Goal: Task Accomplishment & Management: Manage account settings

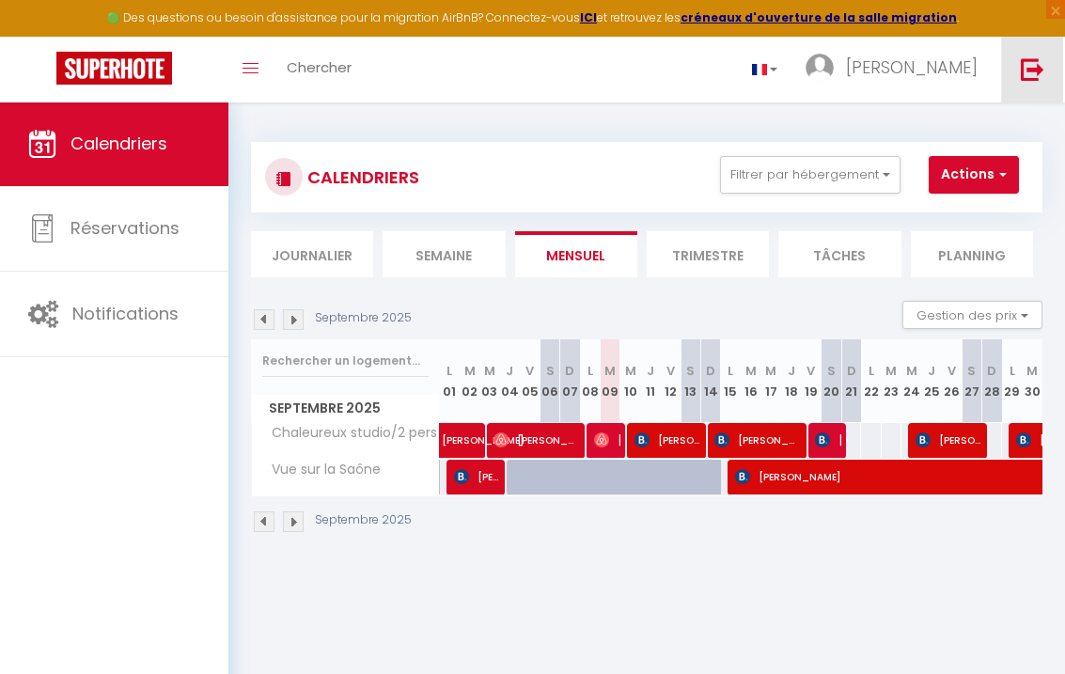
click at [1030, 68] on img at bounding box center [1033, 69] width 24 height 24
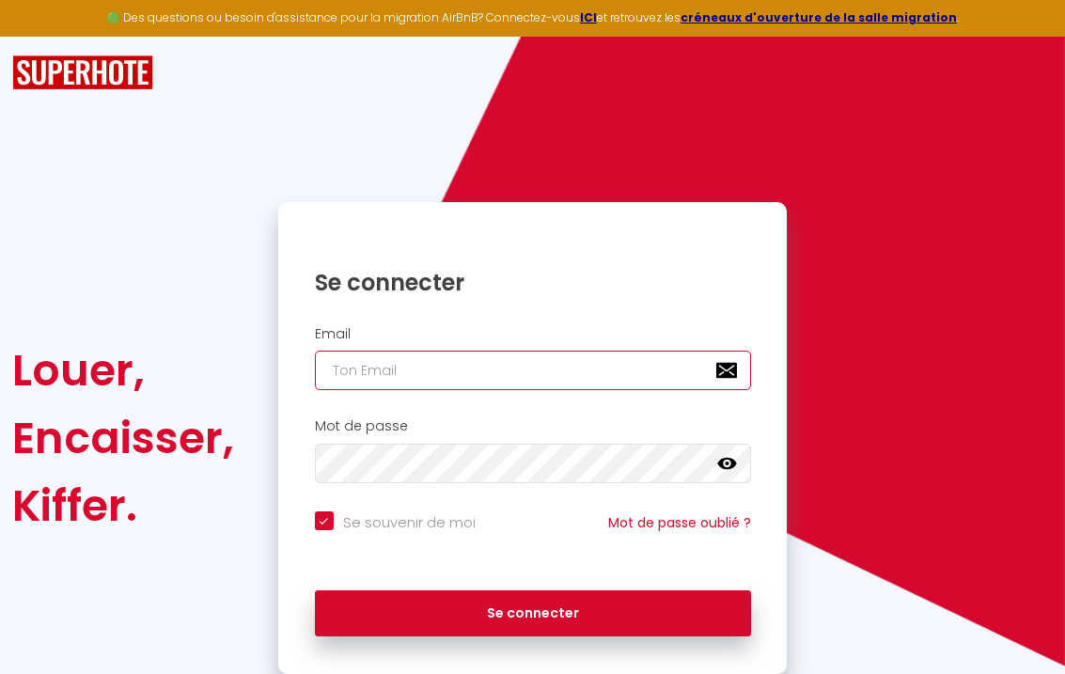
type input "[EMAIL_ADDRESS][DOMAIN_NAME]"
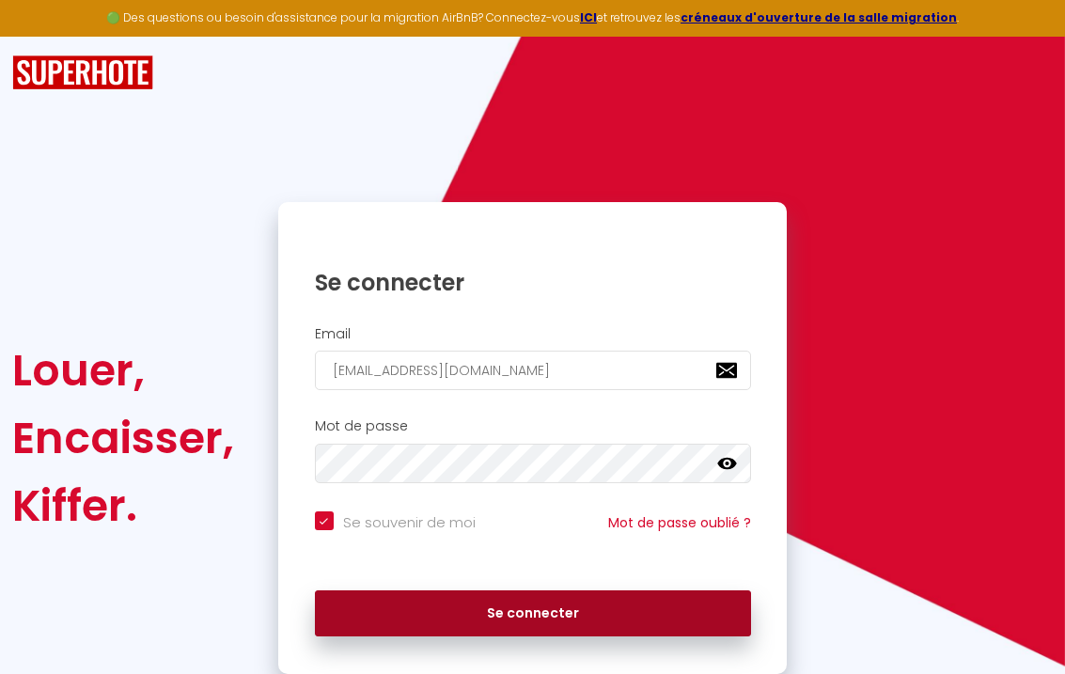
click at [522, 627] on button "Se connecter" at bounding box center [533, 613] width 436 height 47
checkbox input "true"
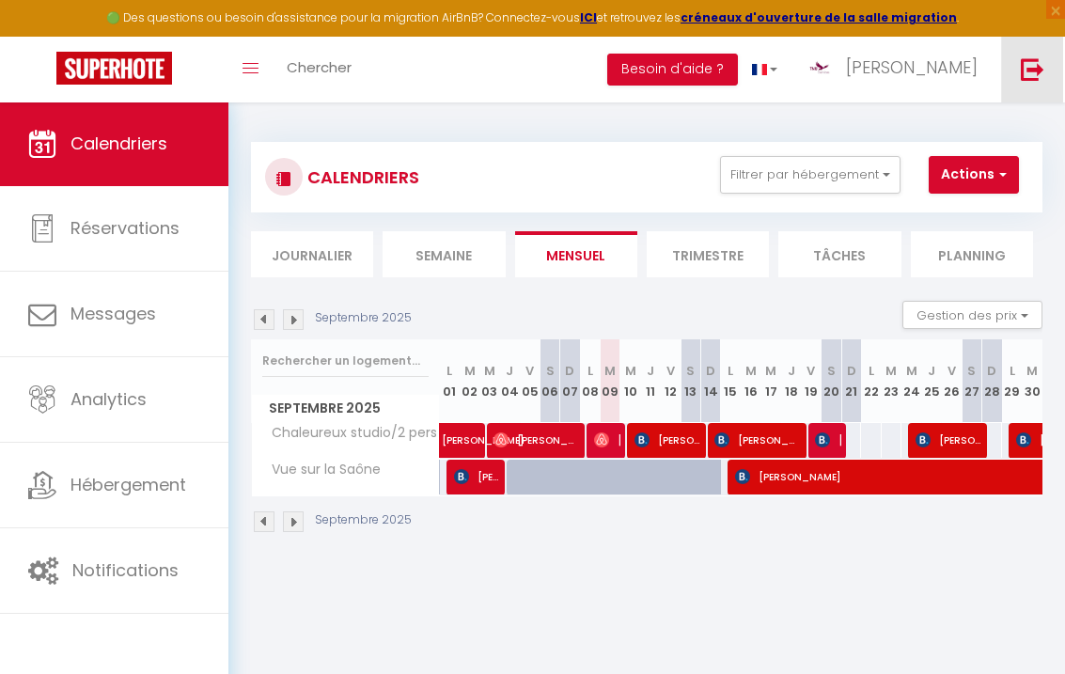
click at [1019, 75] on link at bounding box center [1032, 70] width 62 height 66
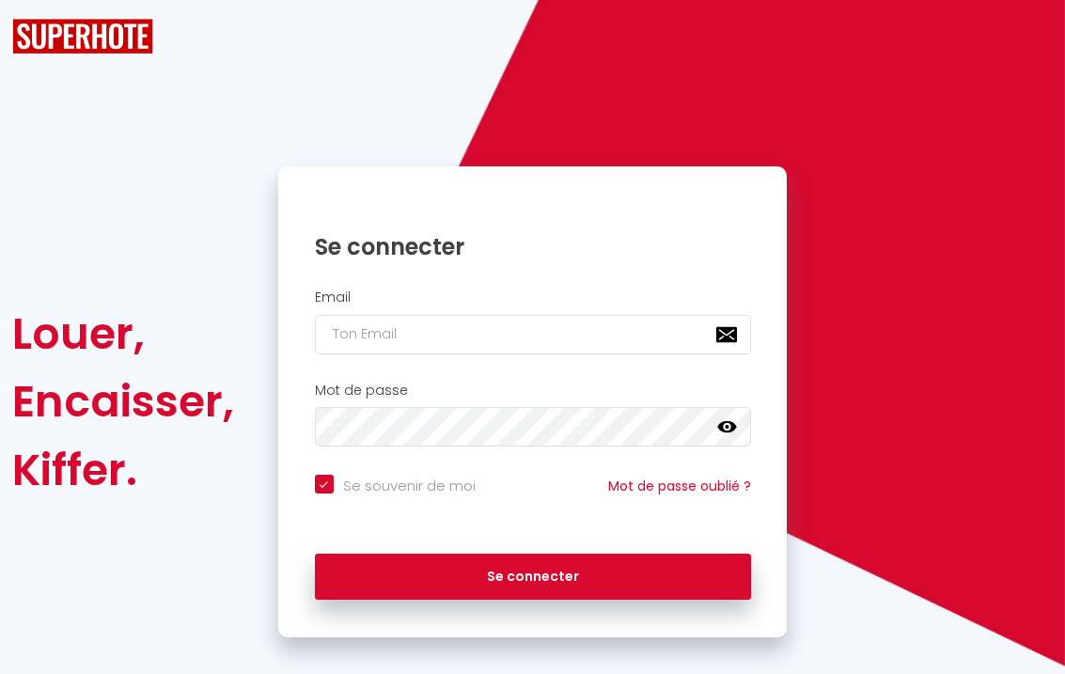
checkbox input "true"
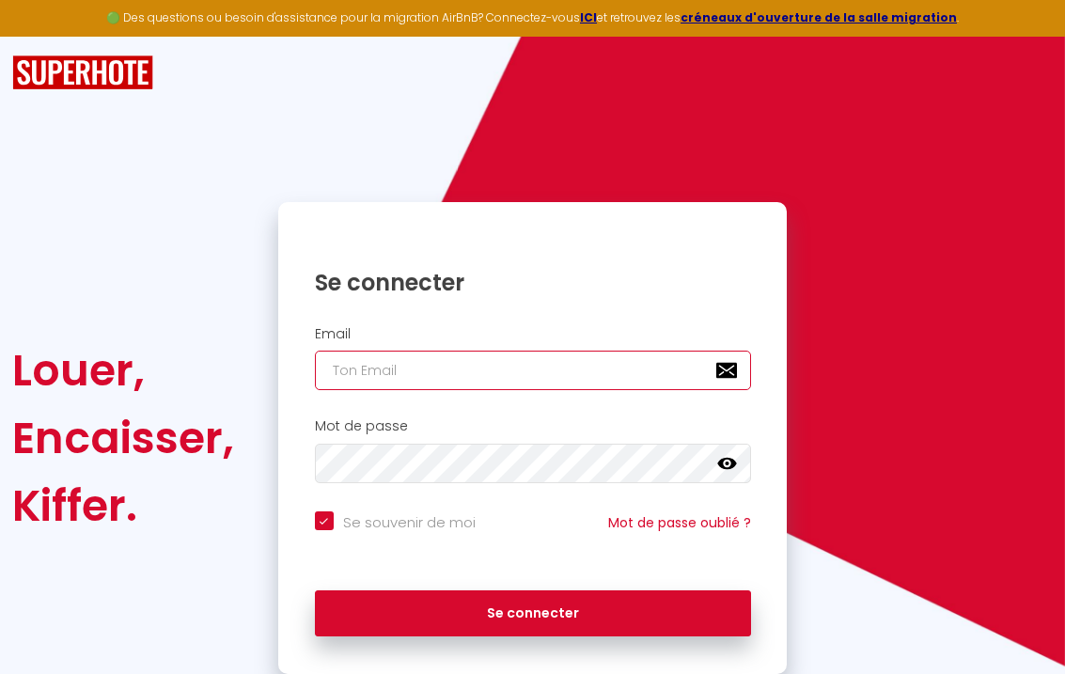
type input "[PERSON_NAME][EMAIL_ADDRESS][DOMAIN_NAME]"
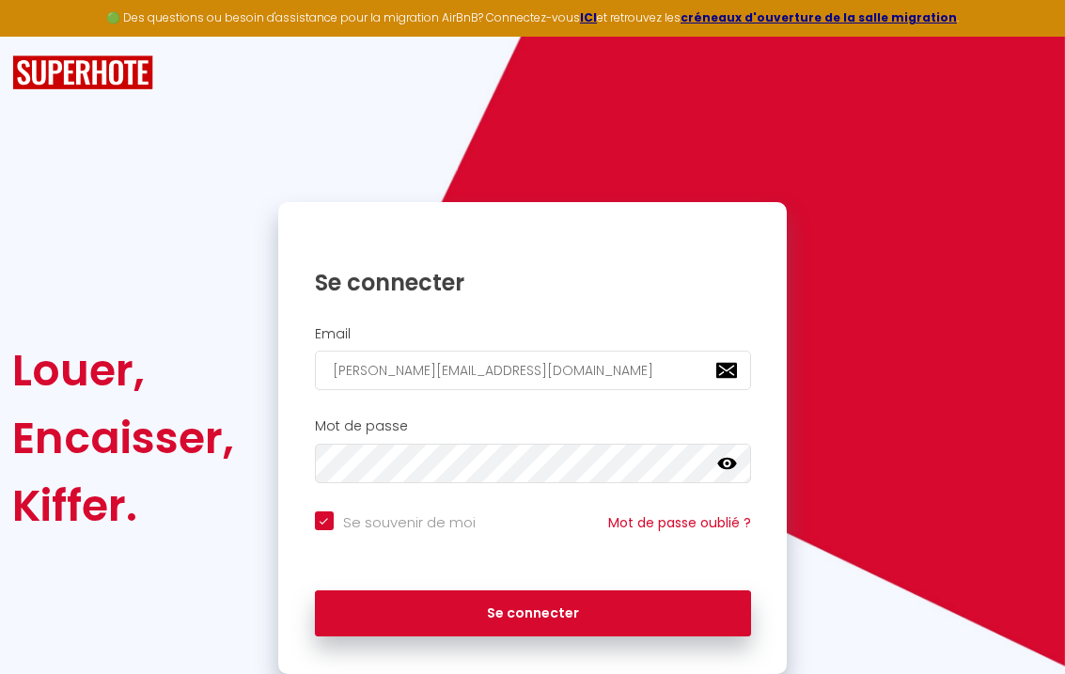
click at [489, 637] on div "Se connecter" at bounding box center [532, 614] width 508 height 85
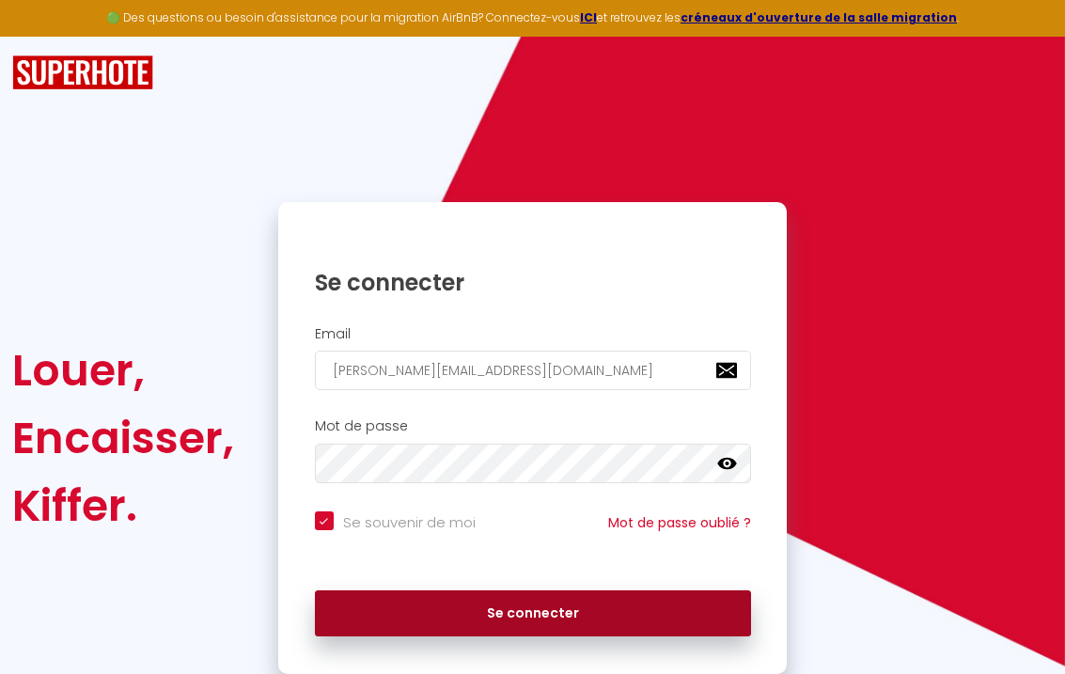
click at [486, 610] on button "Se connecter" at bounding box center [533, 613] width 436 height 47
checkbox input "true"
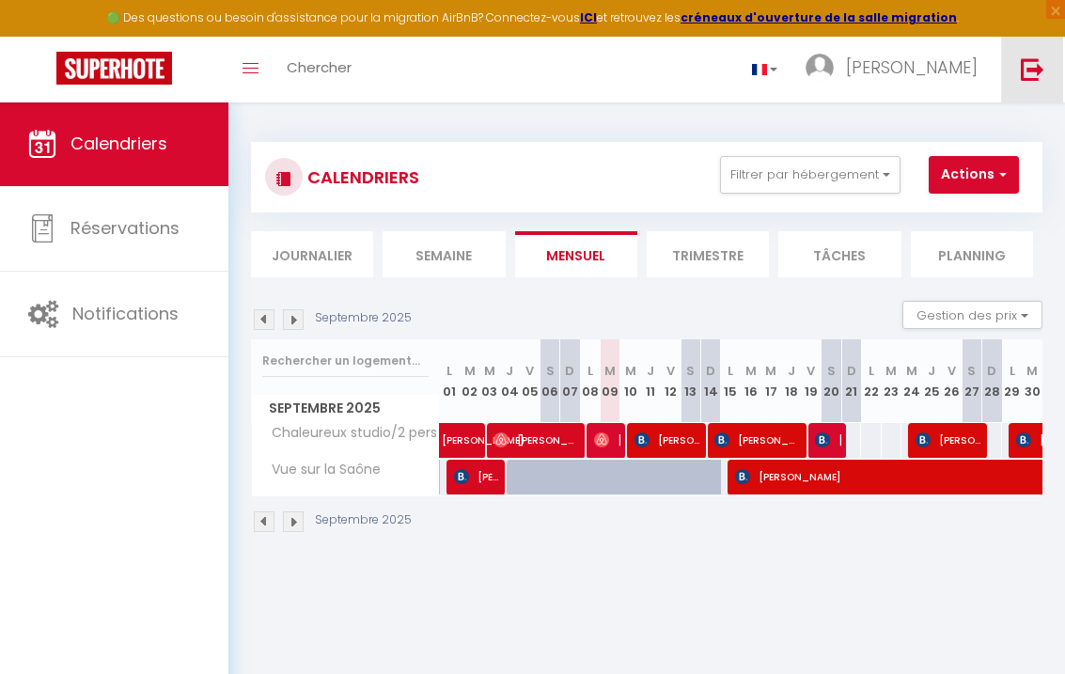
click at [1030, 71] on img at bounding box center [1033, 69] width 24 height 24
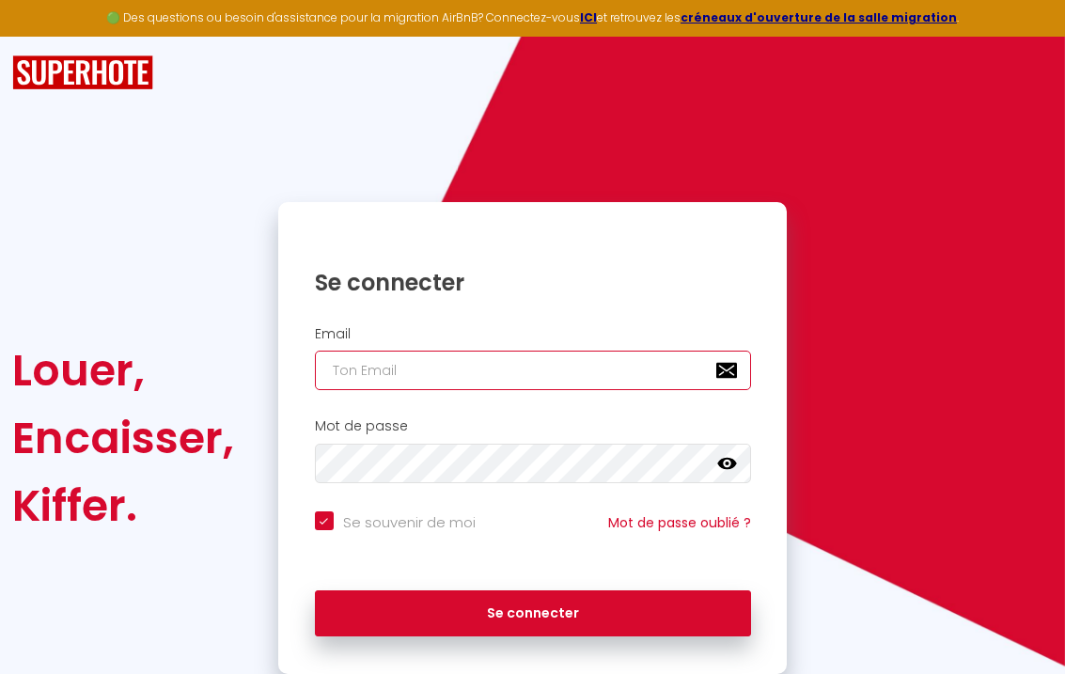
type input "[EMAIL_ADDRESS][DOMAIN_NAME]"
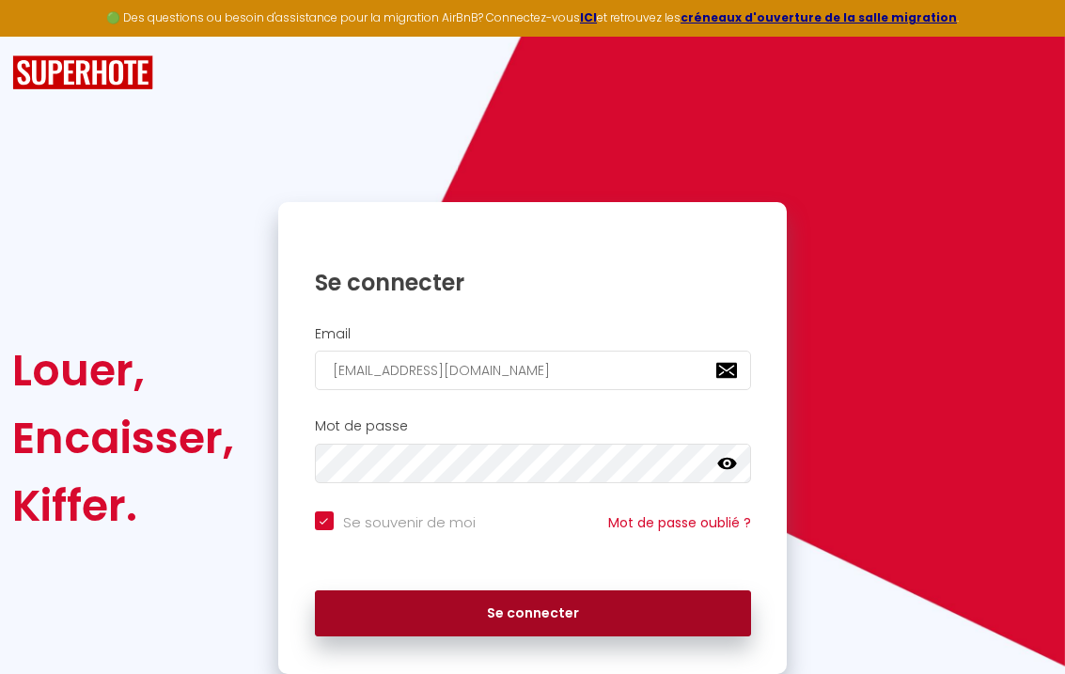
click at [509, 609] on button "Se connecter" at bounding box center [533, 613] width 436 height 47
checkbox input "true"
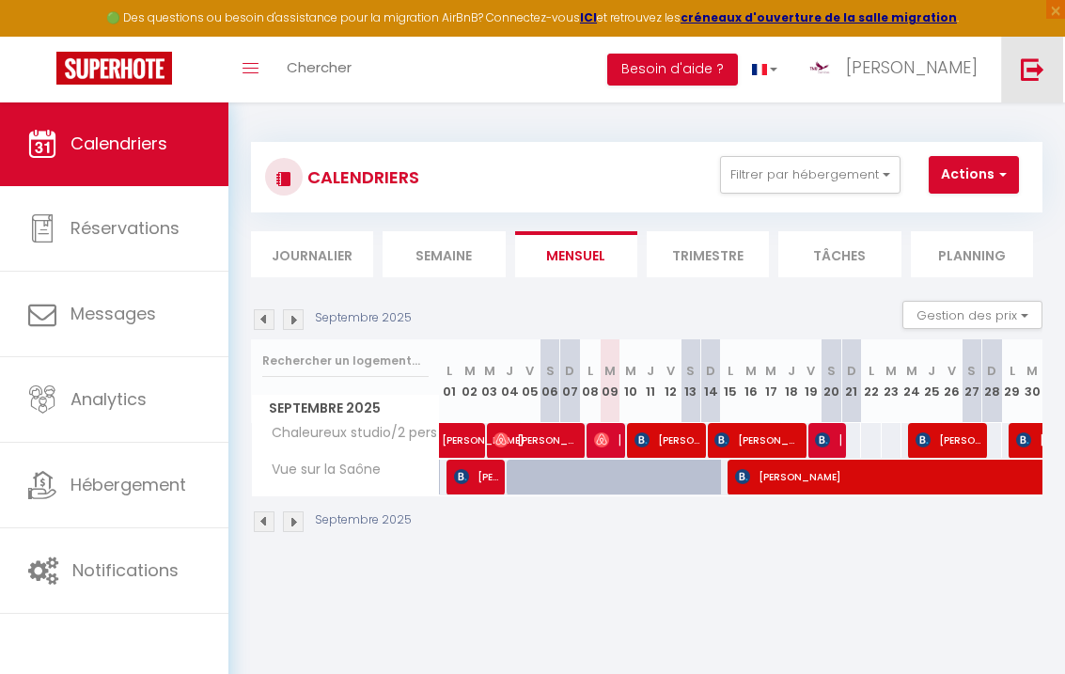
click at [1009, 88] on link at bounding box center [1032, 70] width 62 height 66
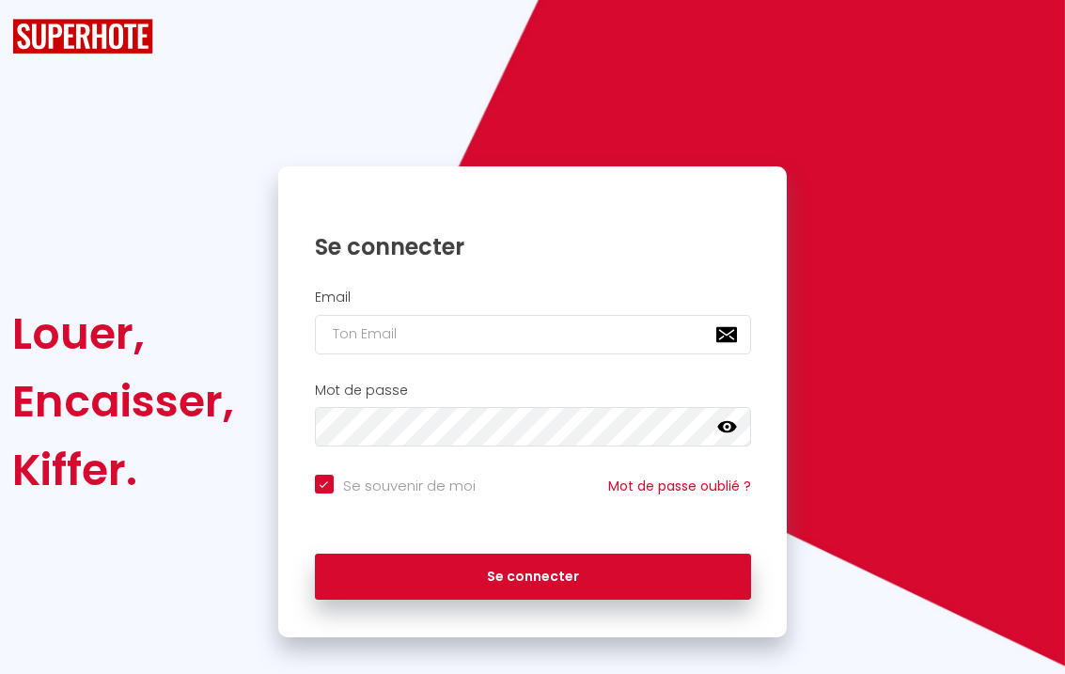
checkbox input "true"
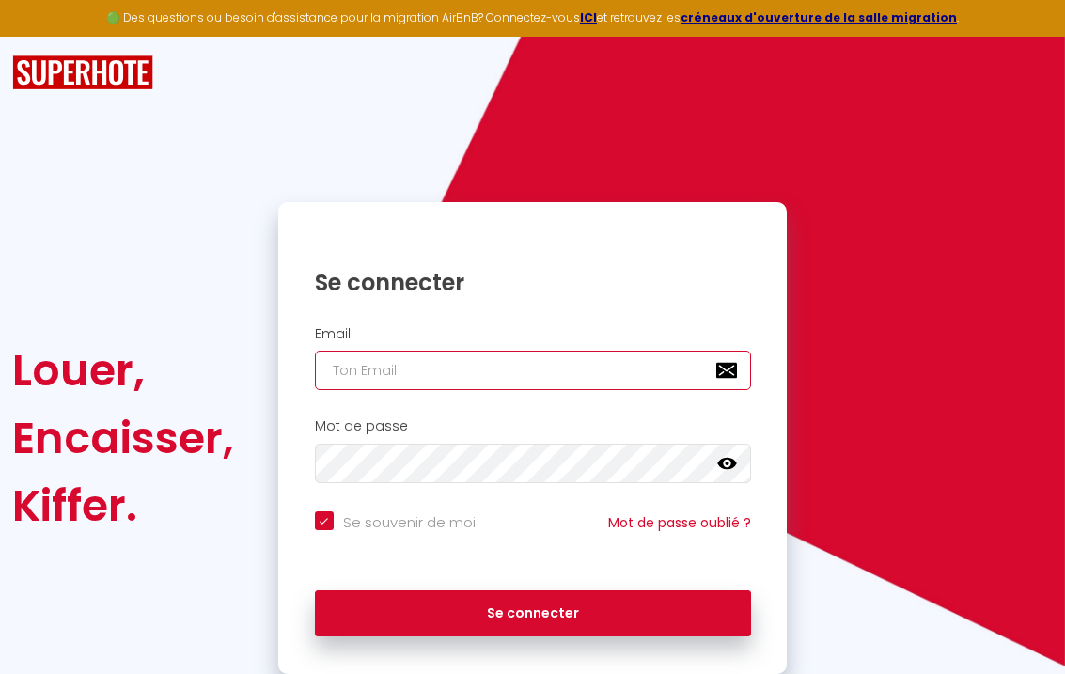
type input "[EMAIL_ADDRESS][DOMAIN_NAME]"
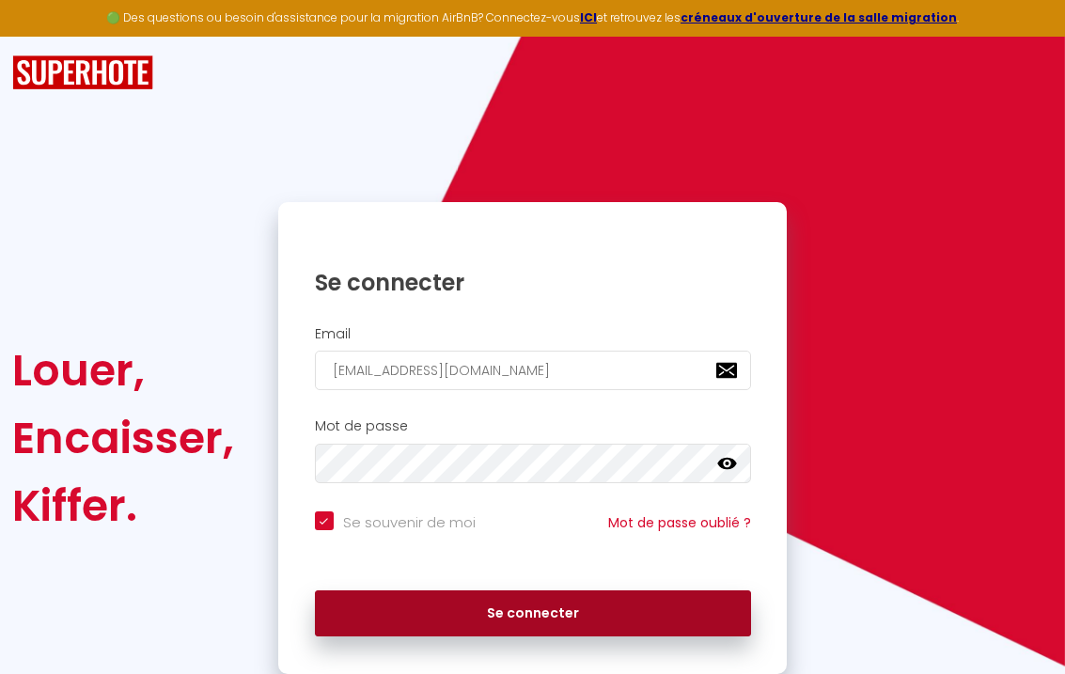
click at [482, 613] on button "Se connecter" at bounding box center [533, 613] width 436 height 47
checkbox input "true"
